Goal: Understand process/instructions: Learn how to perform a task or action

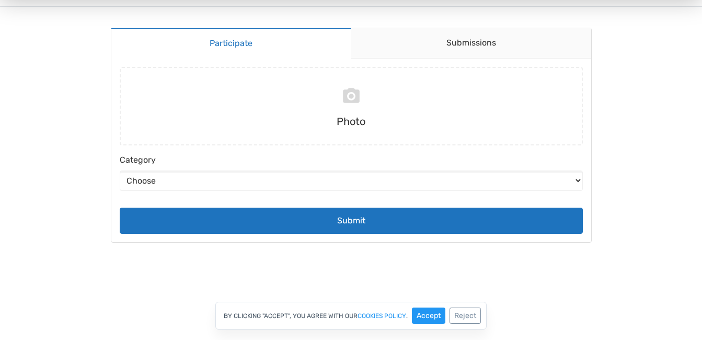
scroll to position [126, 0]
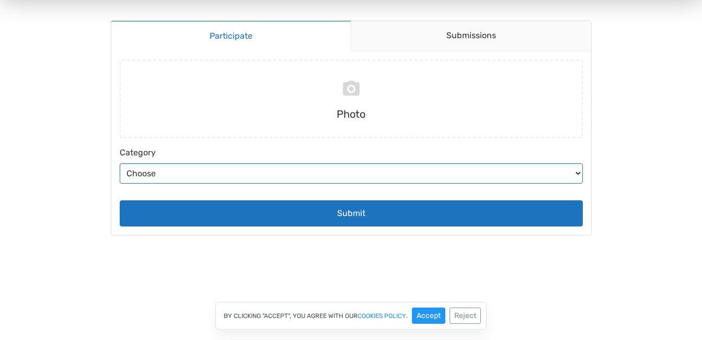
click at [577, 174] on select "Choose Abstract Humans Nature" at bounding box center [351, 173] width 463 height 20
select select "5"
click at [120, 164] on select "Choose Abstract Humans Nature" at bounding box center [351, 173] width 463 height 20
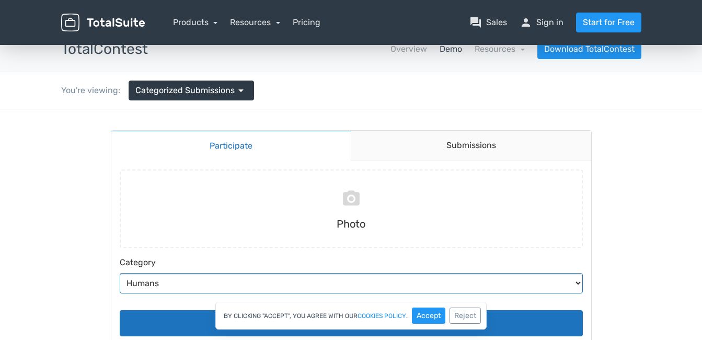
scroll to position [0, 0]
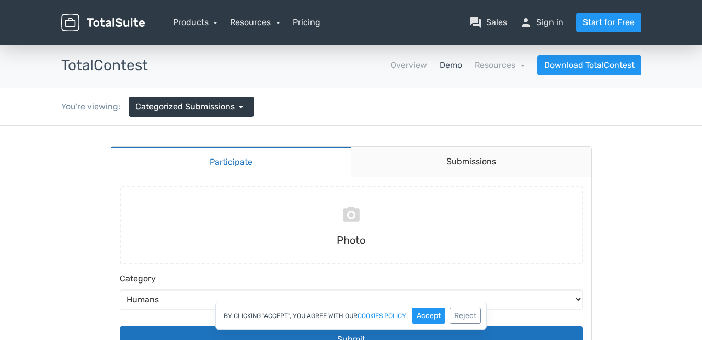
click at [449, 66] on link "Demo" at bounding box center [450, 65] width 22 height 13
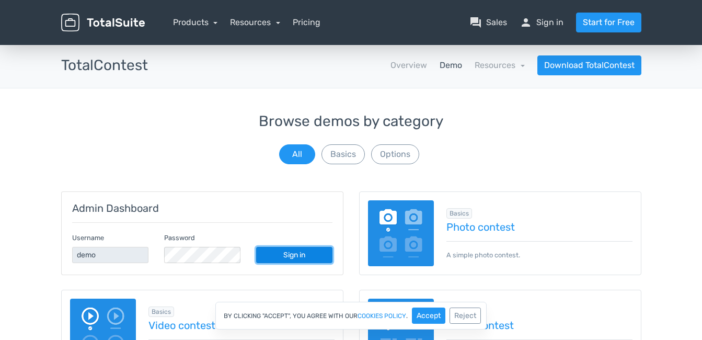
click at [281, 251] on link "Sign in" at bounding box center [294, 255] width 76 height 16
click at [395, 152] on button "Options" at bounding box center [395, 154] width 48 height 20
